Goal: Check status: Check status

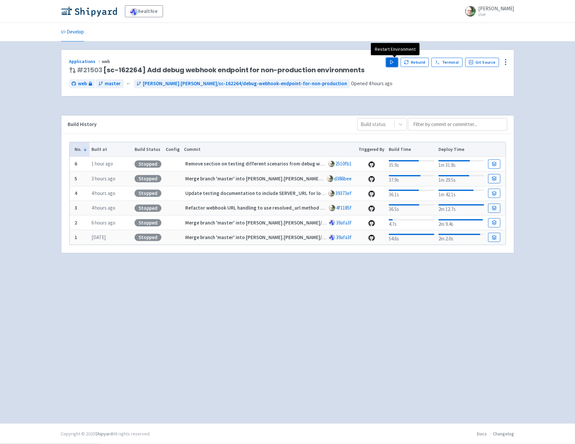
click at [394, 62] on polygon "button" at bounding box center [392, 62] width 3 height 4
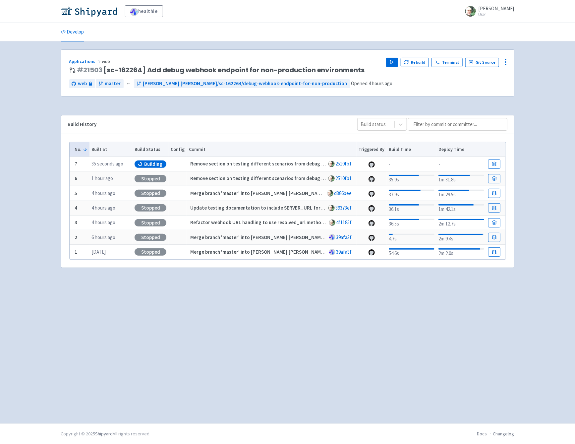
click at [172, 299] on div "Applications web # 21503 [sc-162264] Add debug webhook endpoint for non-product…" at bounding box center [288, 232] width 454 height 366
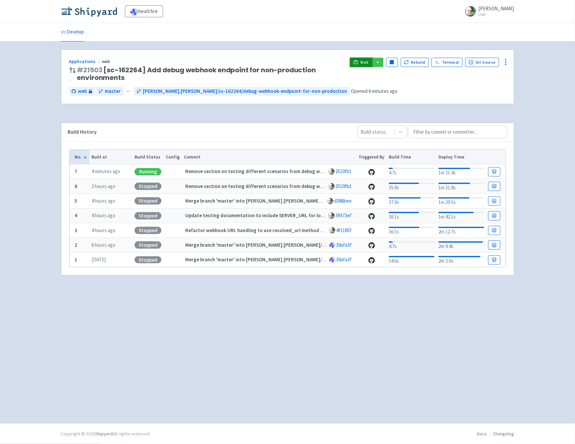
click at [358, 60] on icon at bounding box center [355, 62] width 5 height 5
